Goal: Task Accomplishment & Management: Complete application form

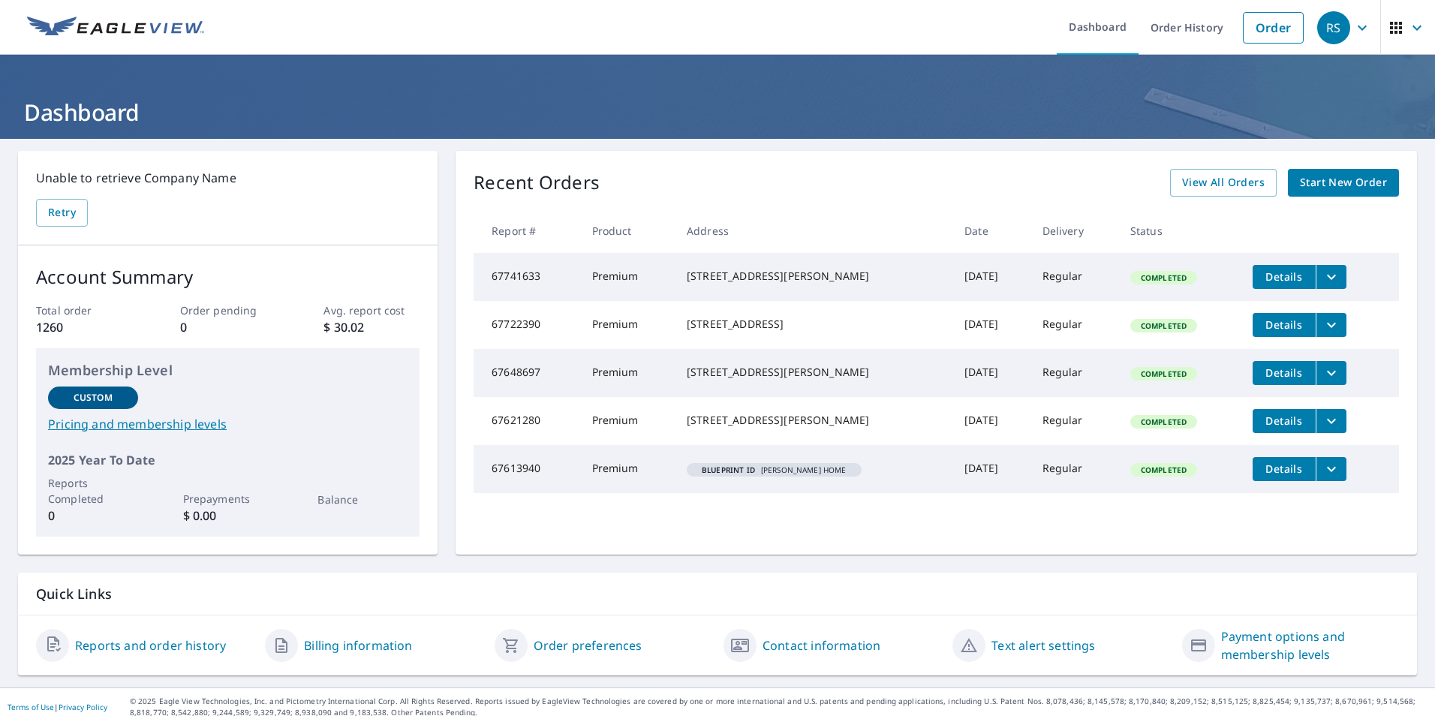
click at [1333, 185] on span "Start New Order" at bounding box center [1343, 182] width 87 height 19
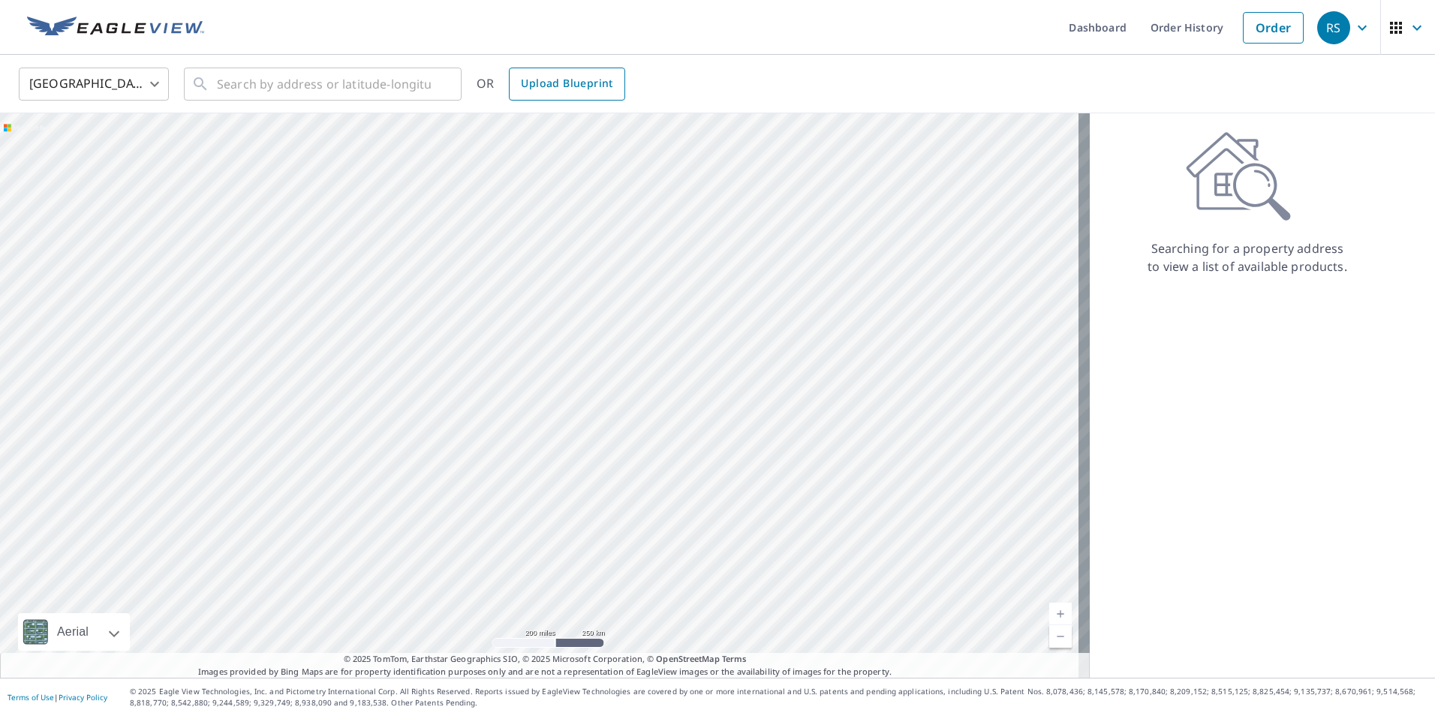
click at [544, 81] on span "Upload Blueprint" at bounding box center [567, 83] width 92 height 19
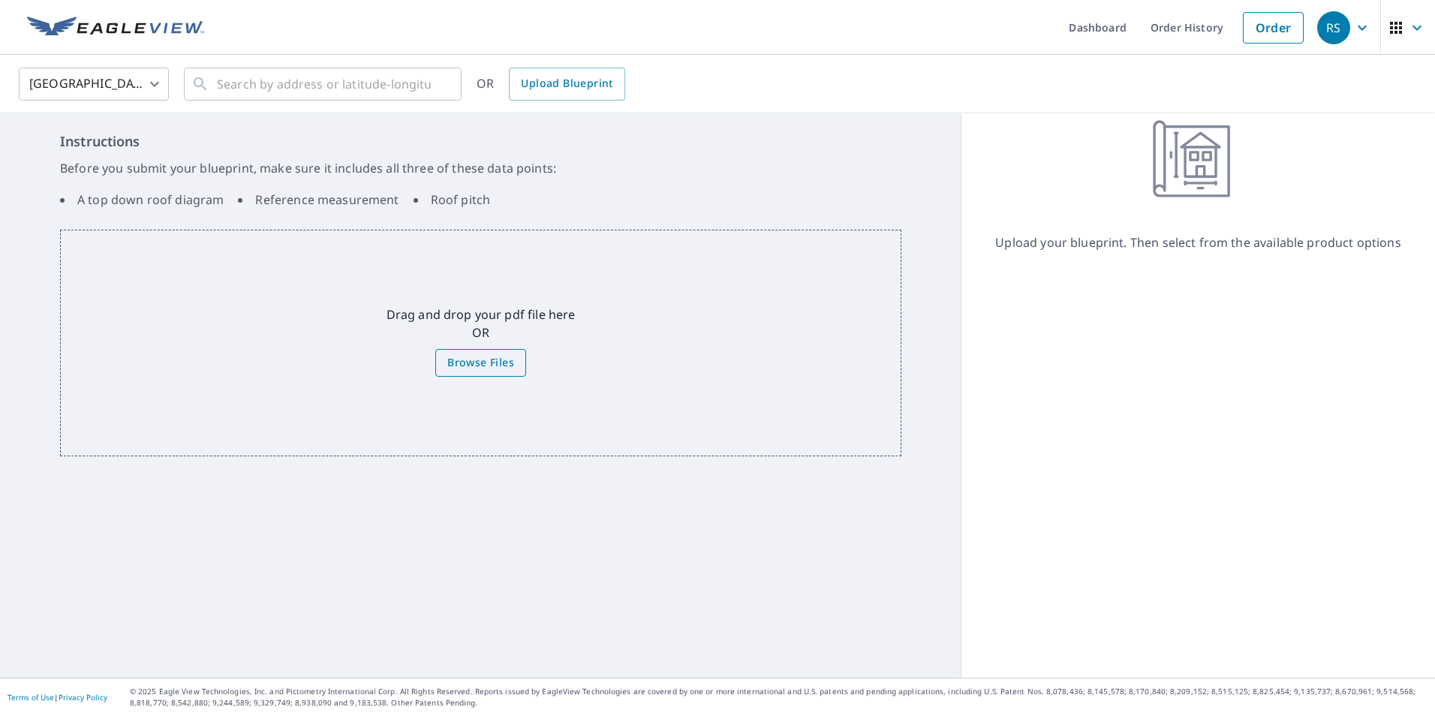
click at [483, 362] on span "Browse Files" at bounding box center [480, 362] width 67 height 19
click at [0, 0] on input "Browse Files" at bounding box center [0, 0] width 0 height 0
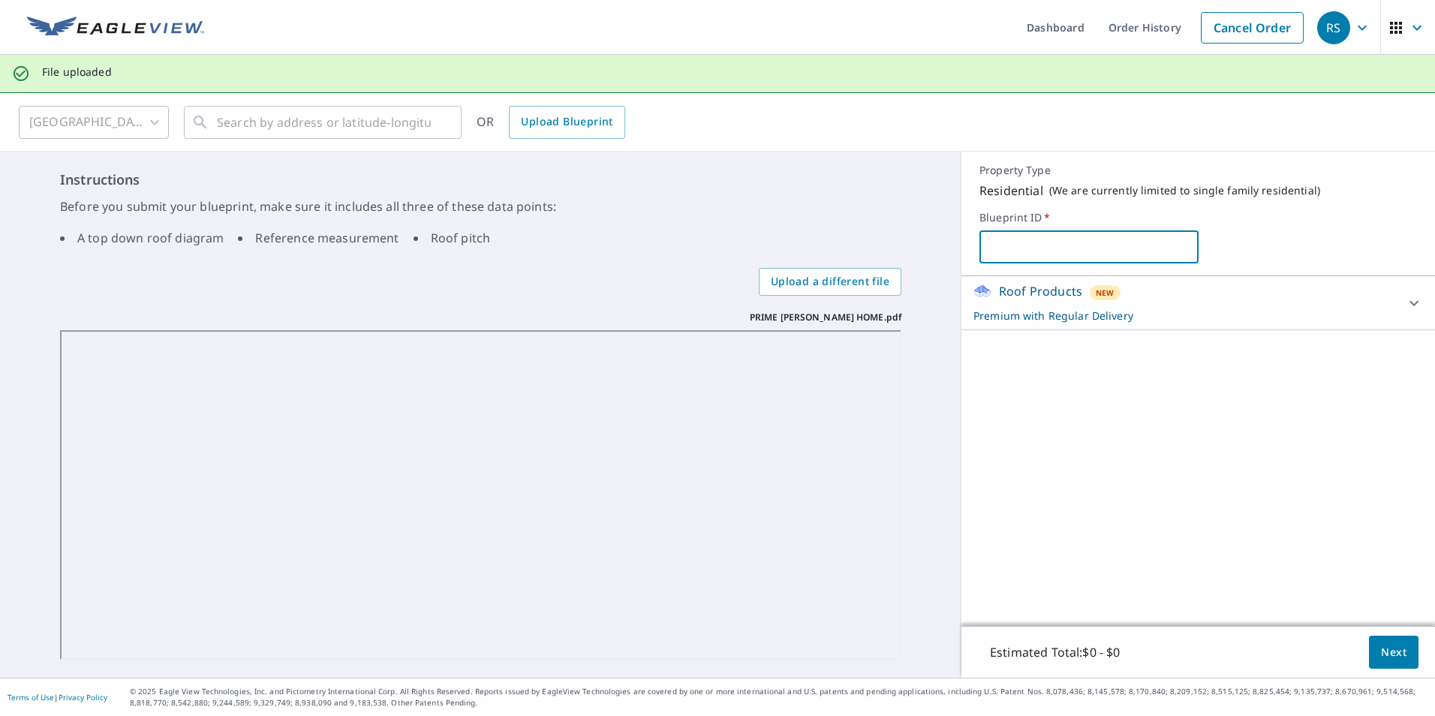
click at [988, 251] on input "text" at bounding box center [1088, 247] width 218 height 42
type input "PRIME [PERSON_NAME] HOME"
click at [1381, 656] on span "Next" at bounding box center [1394, 652] width 26 height 19
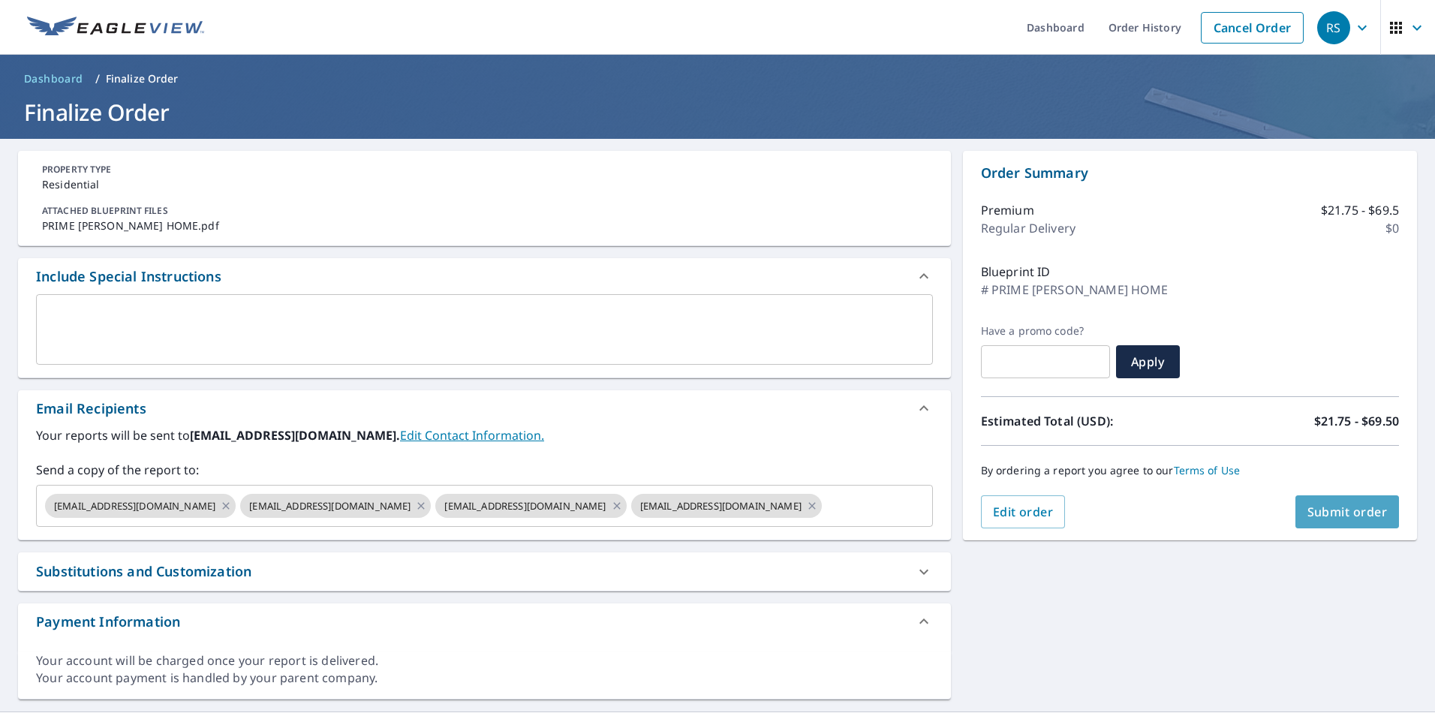
click at [1332, 513] on span "Submit order" at bounding box center [1347, 512] width 80 height 17
checkbox input "true"
